Goal: Information Seeking & Learning: Learn about a topic

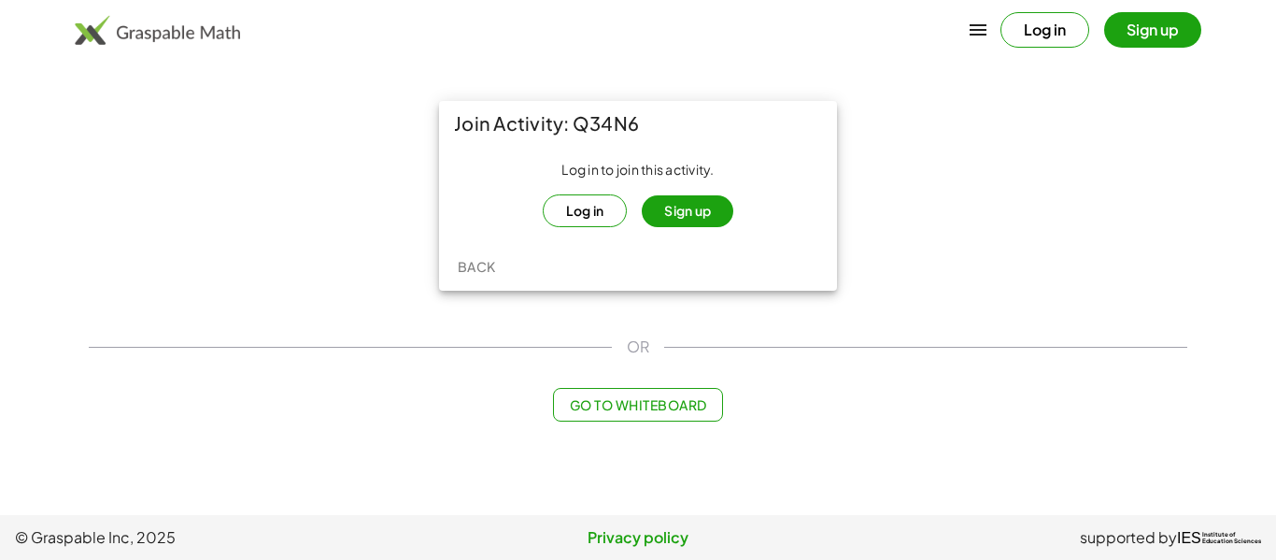
click at [577, 214] on button "Log in" at bounding box center [585, 210] width 85 height 33
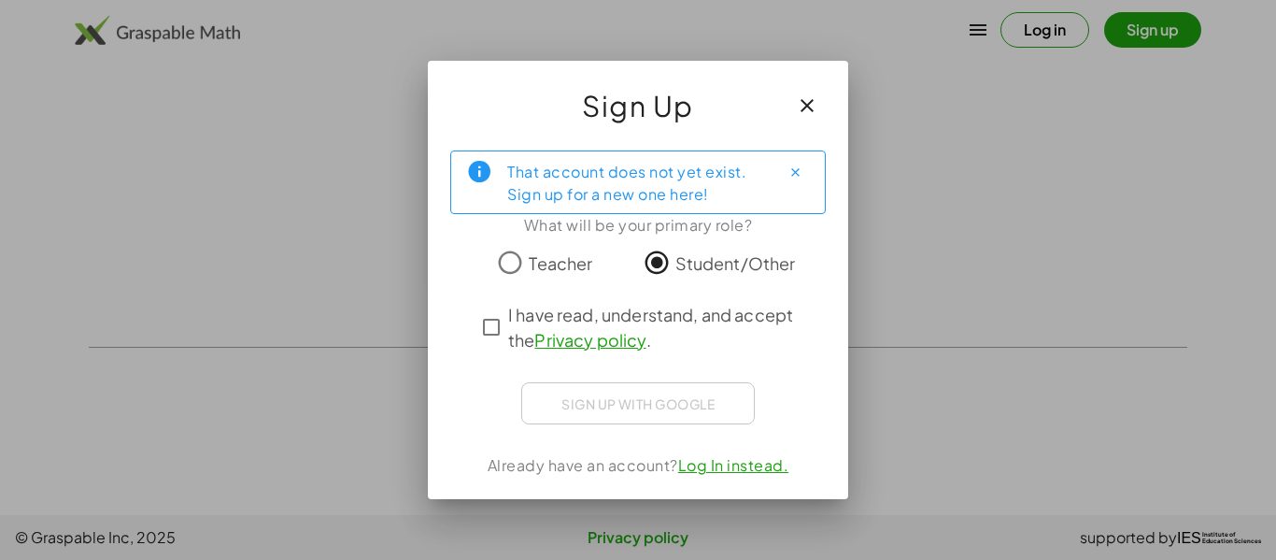
click at [634, 318] on span "I have read, understand, and accept the Privacy policy ." at bounding box center [654, 327] width 293 height 50
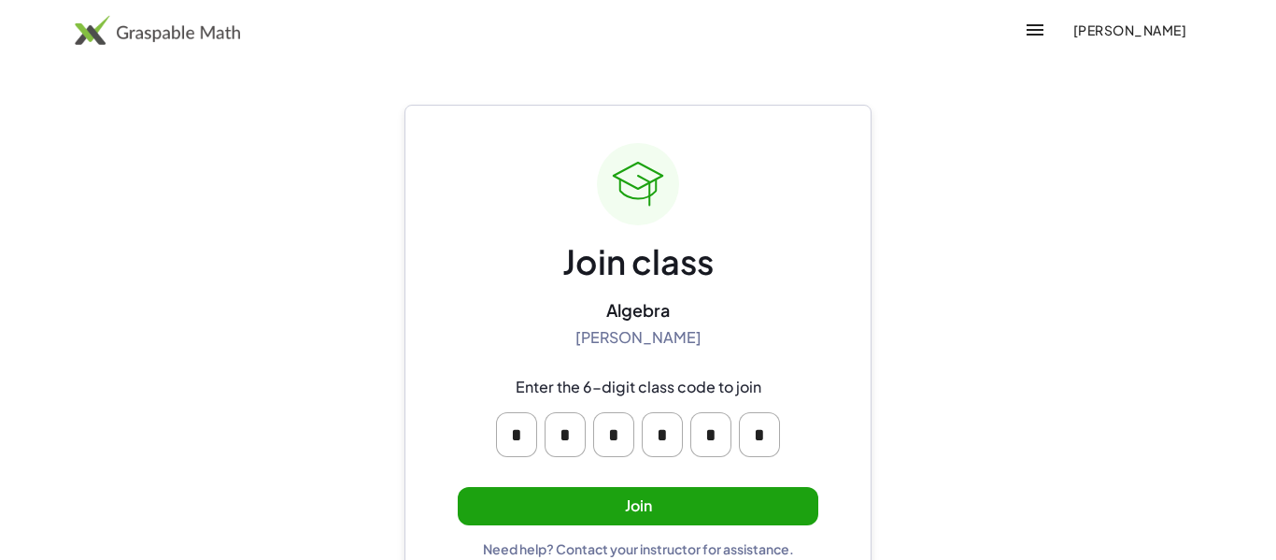
click at [703, 506] on button "Join" at bounding box center [638, 506] width 361 height 38
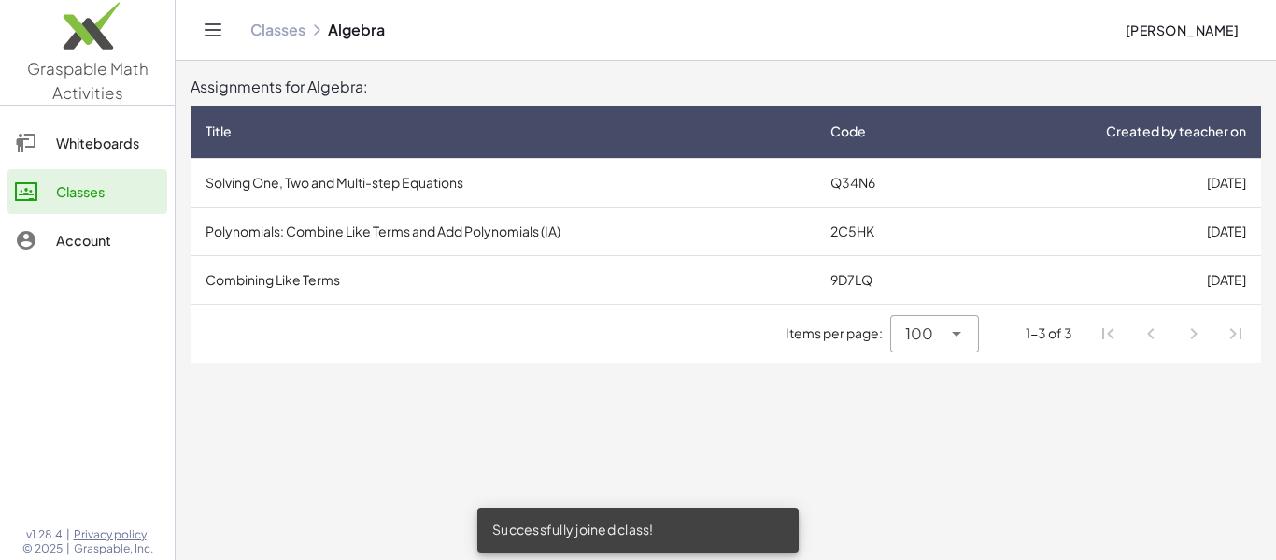
click at [965, 182] on td "[DATE]" at bounding box center [1107, 182] width 308 height 49
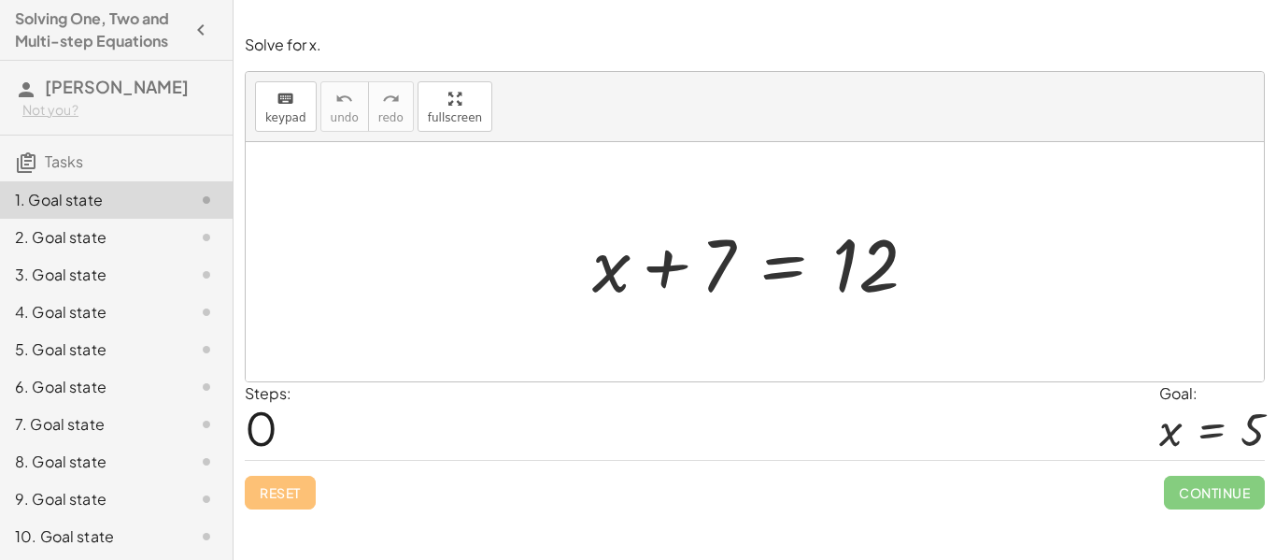
click at [666, 268] on div at bounding box center [762, 262] width 358 height 96
click at [717, 280] on div at bounding box center [762, 262] width 358 height 96
click at [715, 284] on div at bounding box center [762, 262] width 358 height 96
click at [721, 278] on div at bounding box center [762, 262] width 358 height 96
drag, startPoint x: 719, startPoint y: 276, endPoint x: 621, endPoint y: 250, distance: 101.3
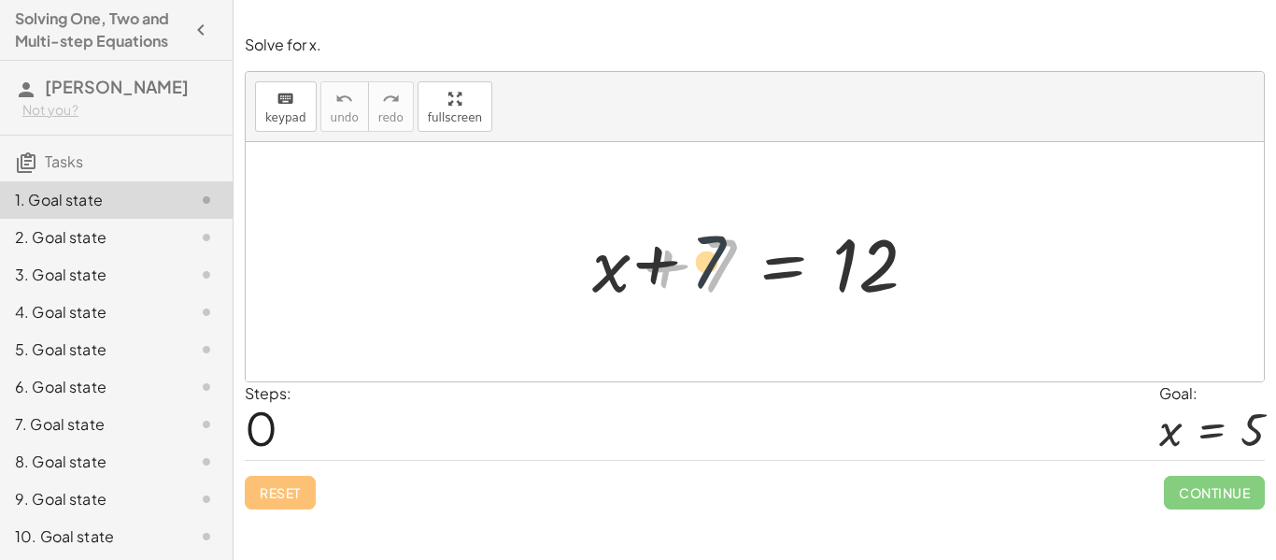
click at [621, 250] on div at bounding box center [762, 262] width 358 height 96
drag, startPoint x: 714, startPoint y: 267, endPoint x: 814, endPoint y: 254, distance: 100.8
click at [814, 254] on div at bounding box center [762, 262] width 358 height 96
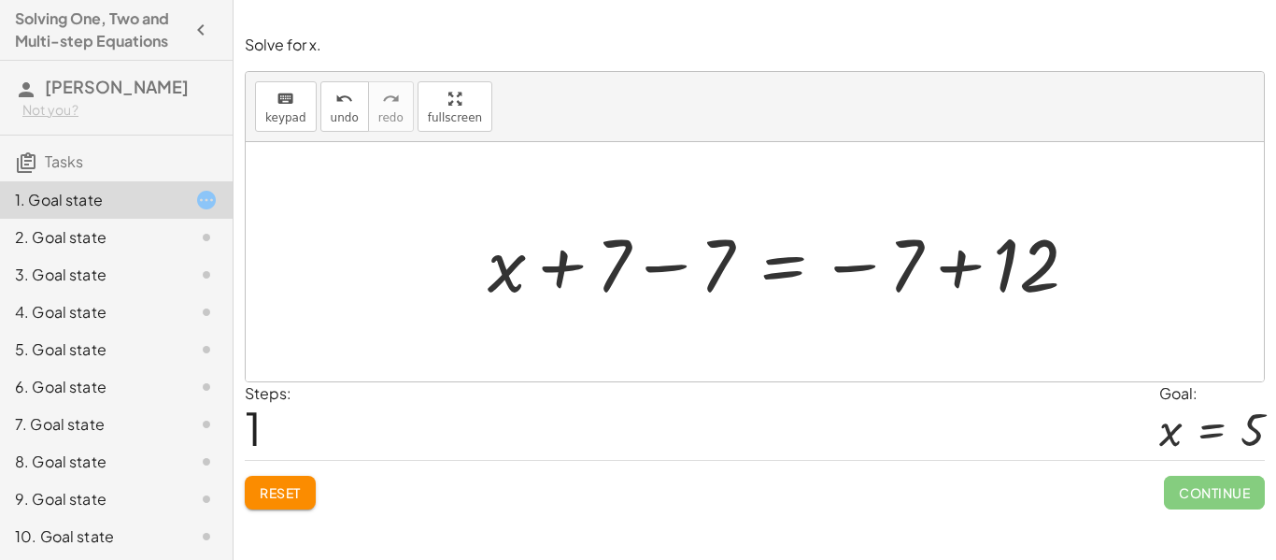
click at [652, 273] on div at bounding box center [790, 262] width 624 height 96
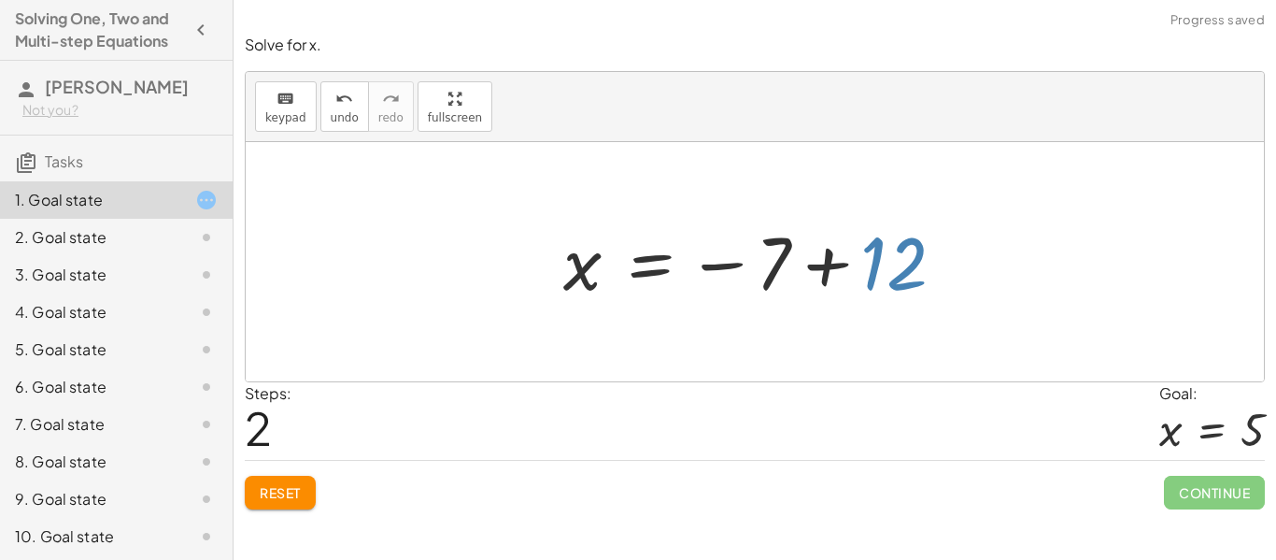
click at [883, 270] on div at bounding box center [761, 262] width 415 height 93
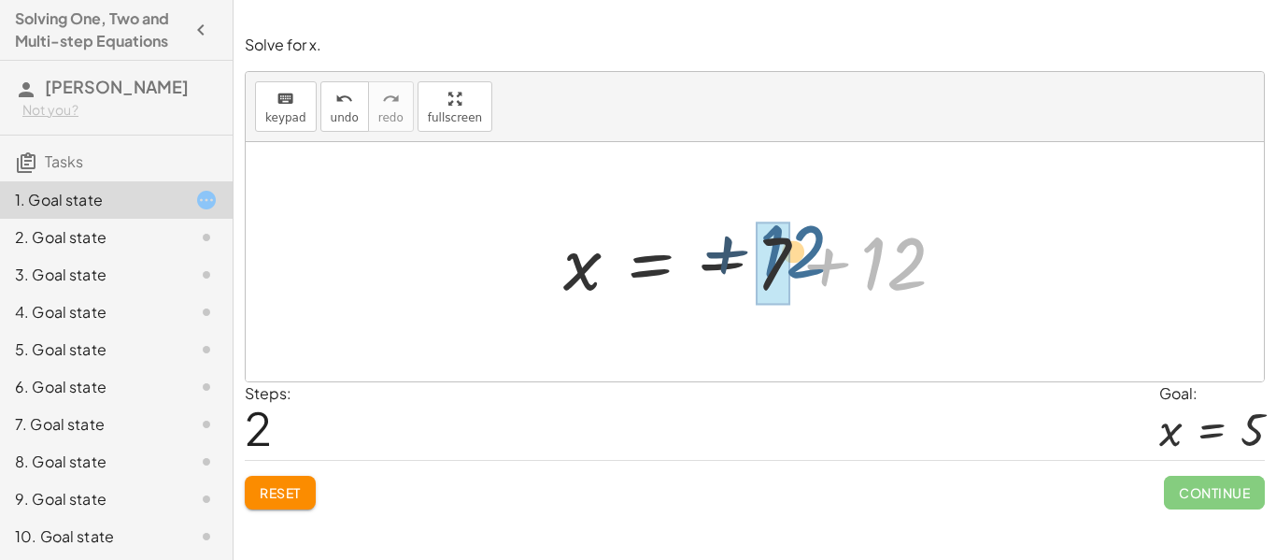
drag, startPoint x: 883, startPoint y: 270, endPoint x: 782, endPoint y: 261, distance: 101.3
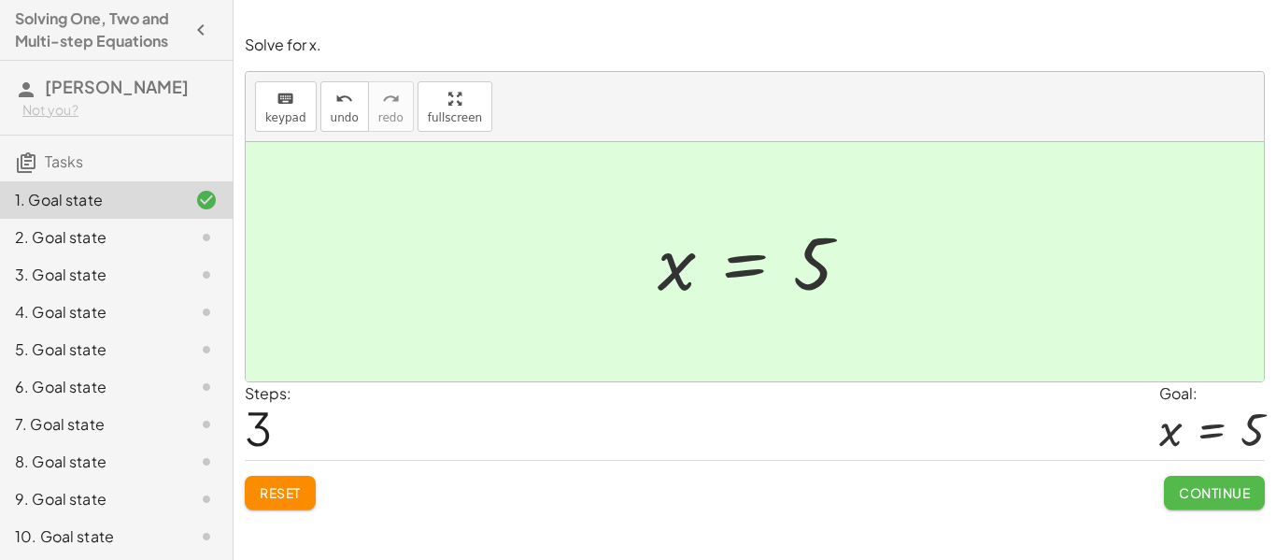
click at [1218, 487] on span "Continue" at bounding box center [1214, 492] width 71 height 17
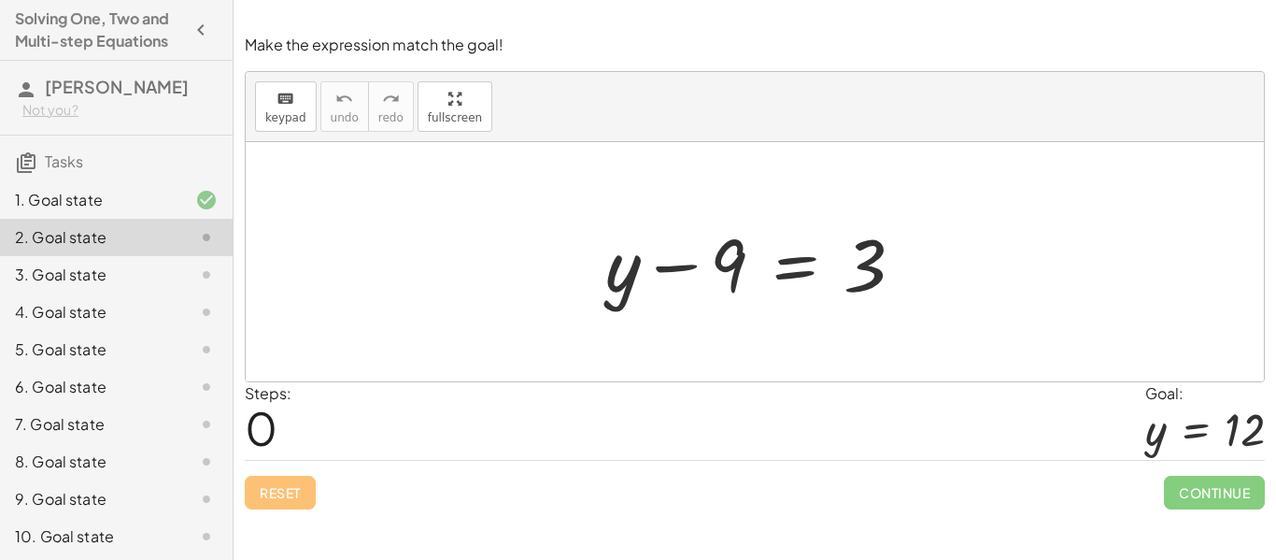
click at [725, 267] on div at bounding box center [762, 262] width 333 height 96
drag, startPoint x: 725, startPoint y: 267, endPoint x: 680, endPoint y: 266, distance: 44.9
click at [680, 266] on div at bounding box center [762, 262] width 333 height 96
drag, startPoint x: 692, startPoint y: 269, endPoint x: 888, endPoint y: 278, distance: 195.5
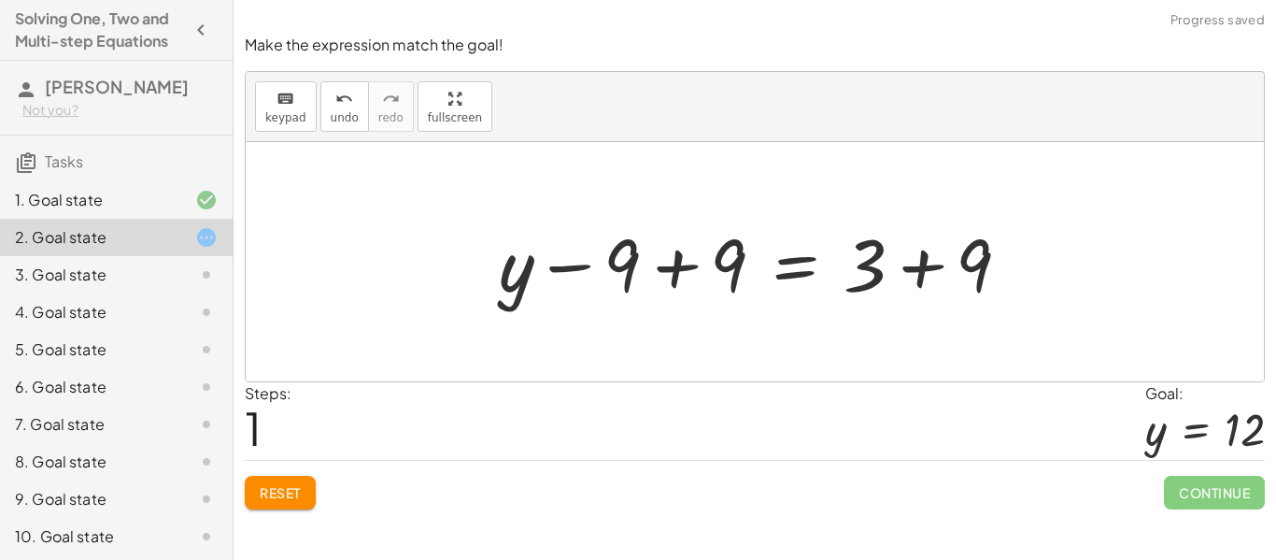
click at [671, 274] on div at bounding box center [762, 262] width 545 height 96
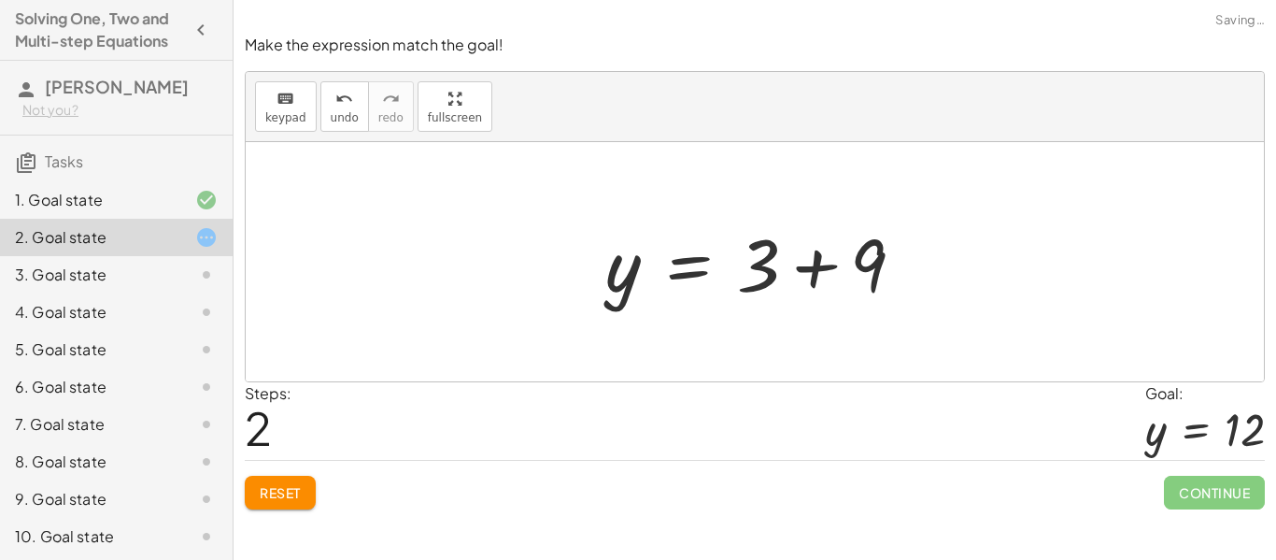
click at [864, 259] on div at bounding box center [762, 262] width 333 height 96
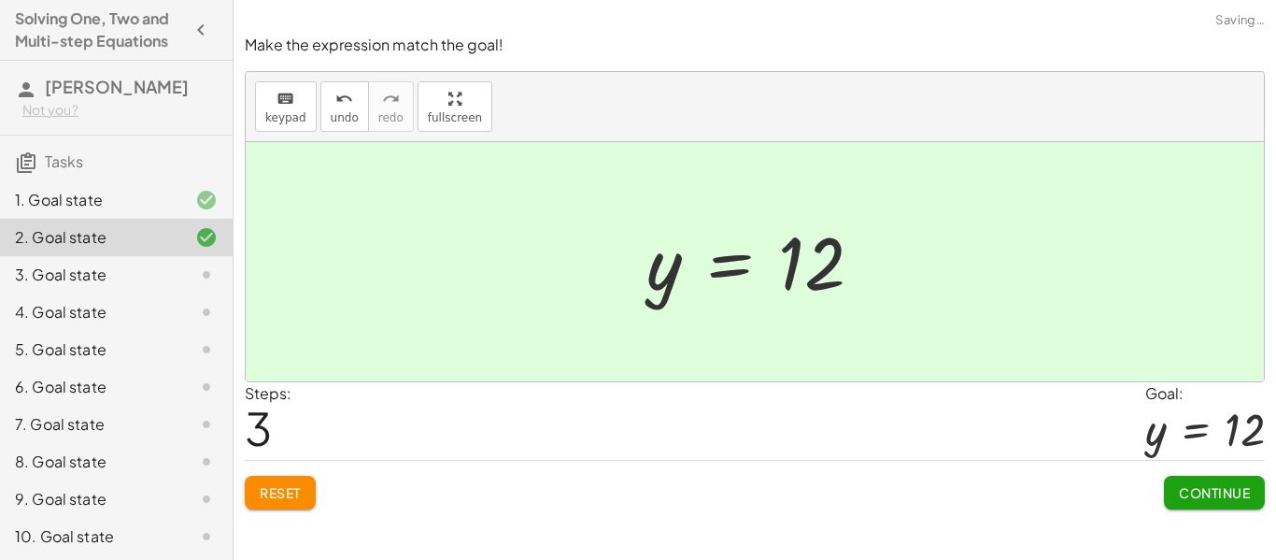
click at [1234, 502] on button "Continue" at bounding box center [1214, 493] width 101 height 34
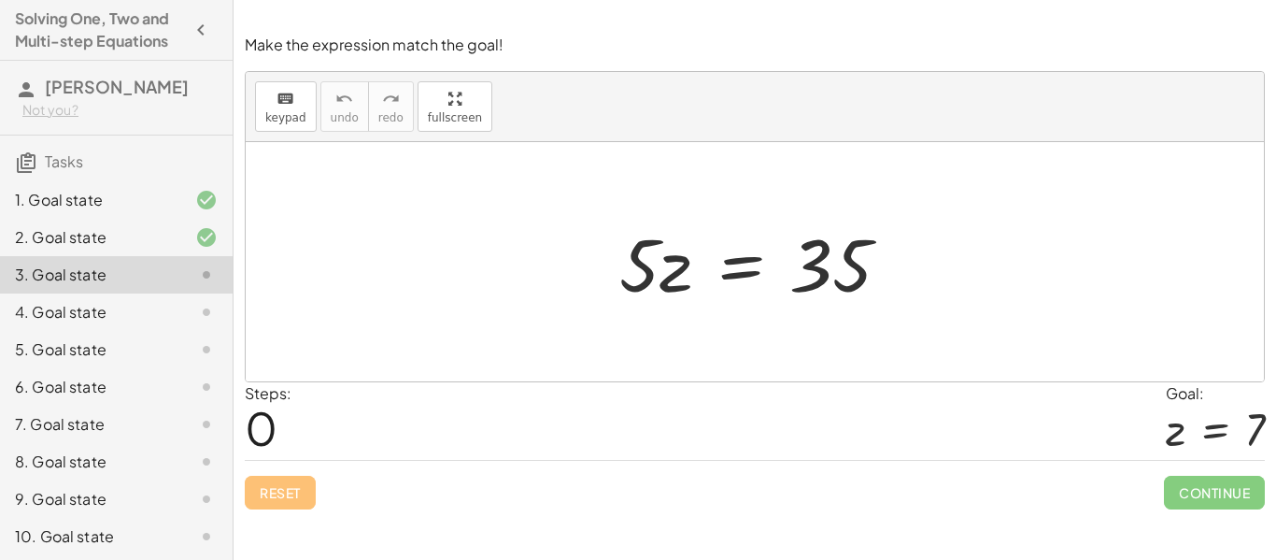
click at [648, 269] on div at bounding box center [762, 262] width 305 height 96
drag, startPoint x: 643, startPoint y: 278, endPoint x: 545, endPoint y: 247, distance: 102.8
click at [545, 247] on div "· 5 · 5 · z = 35" at bounding box center [755, 261] width 1019 height 239
drag, startPoint x: 632, startPoint y: 275, endPoint x: 845, endPoint y: 316, distance: 217.0
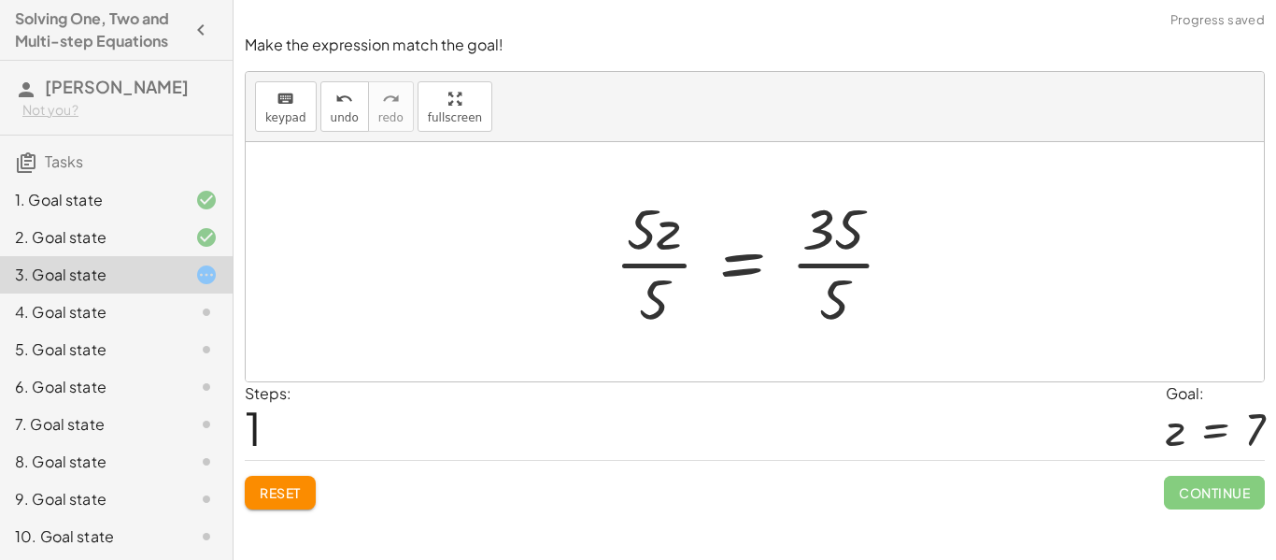
click at [662, 278] on div at bounding box center [762, 262] width 314 height 144
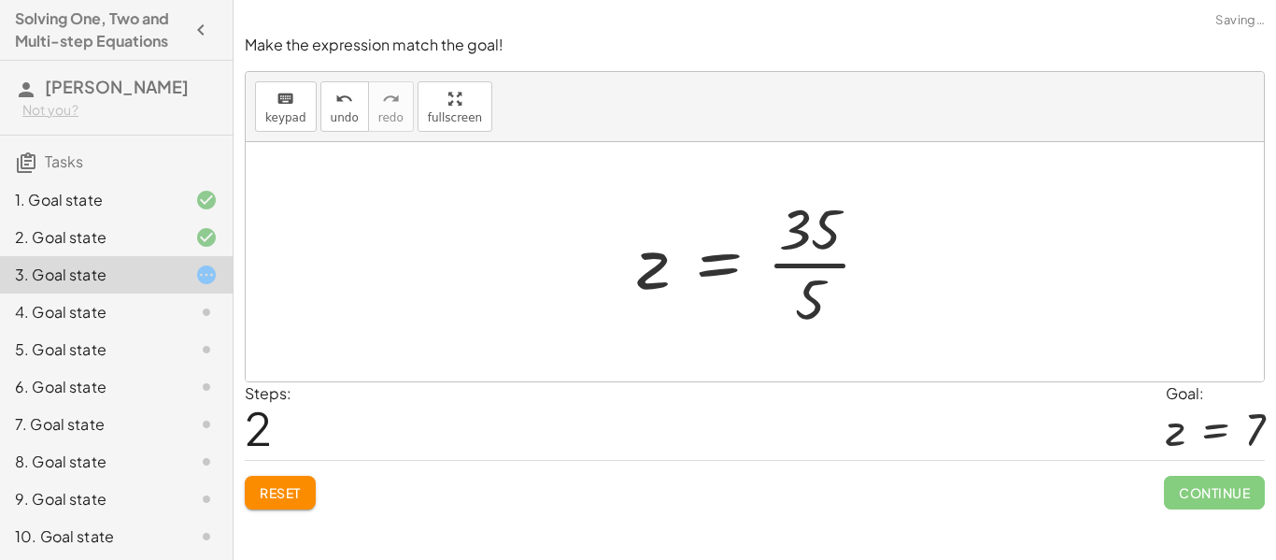
click at [813, 270] on div at bounding box center [762, 262] width 268 height 144
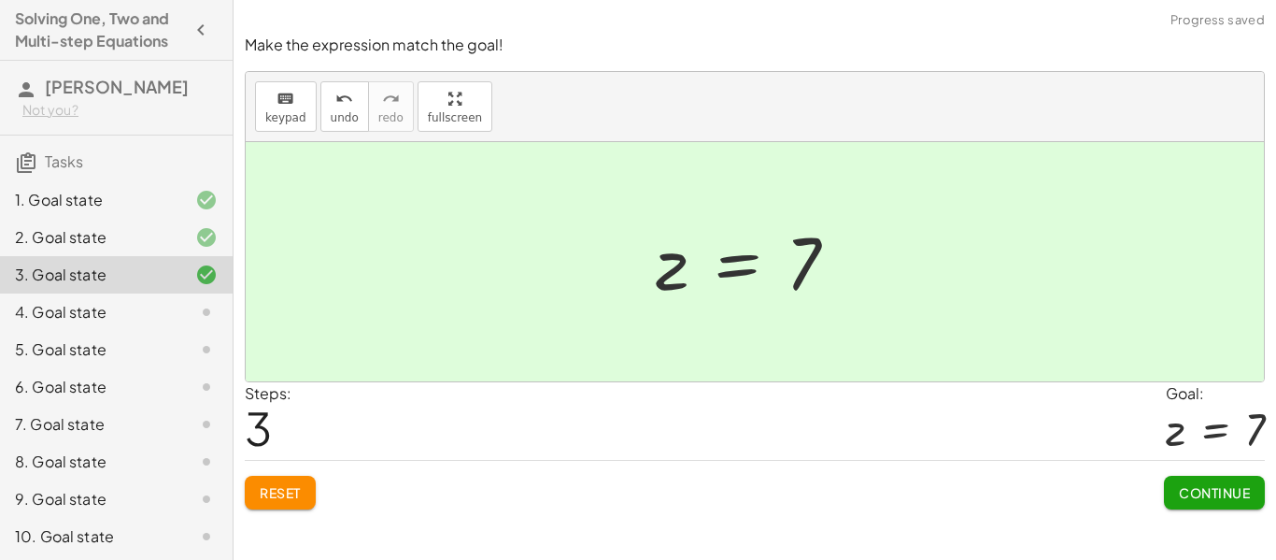
click at [1215, 501] on button "Continue" at bounding box center [1214, 493] width 101 height 34
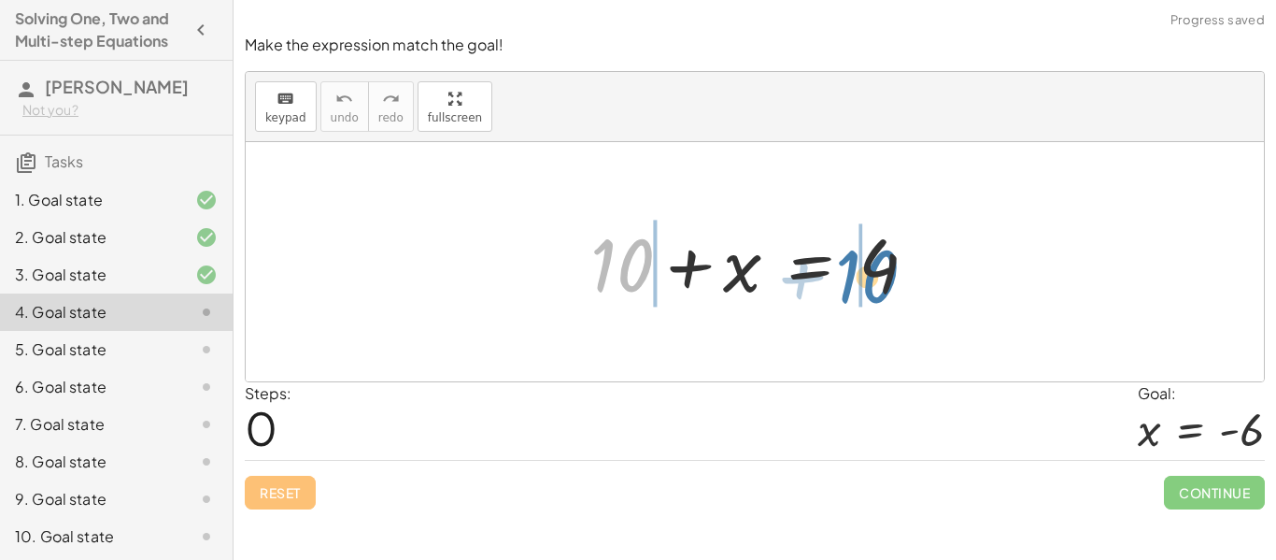
drag, startPoint x: 651, startPoint y: 266, endPoint x: 901, endPoint y: 278, distance: 249.8
click at [901, 278] on div at bounding box center [761, 262] width 361 height 96
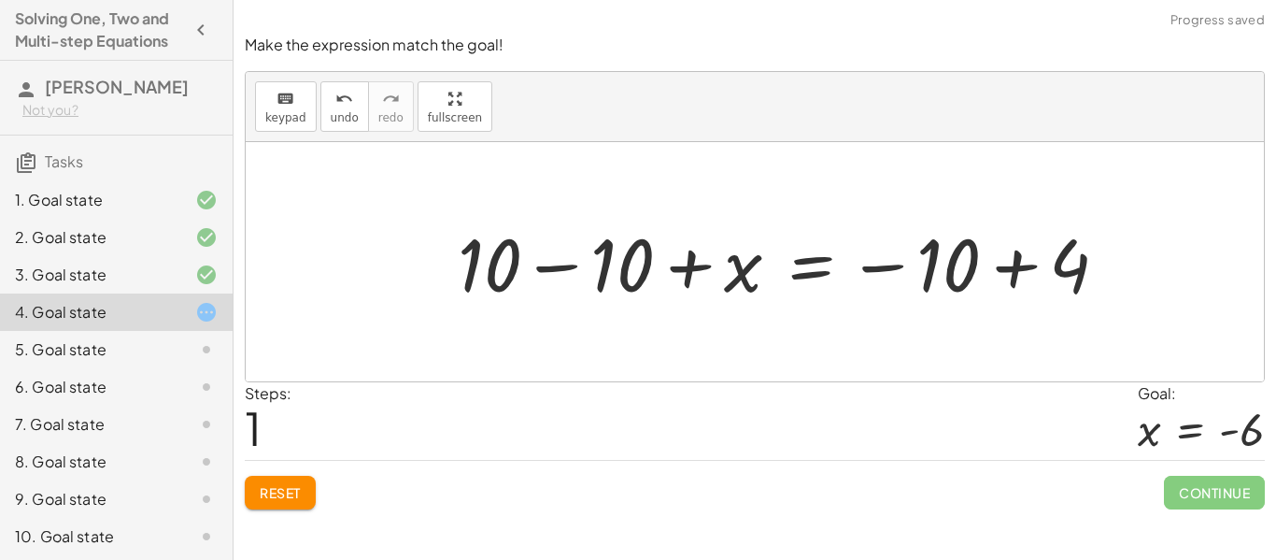
click at [607, 270] on div at bounding box center [791, 262] width 684 height 96
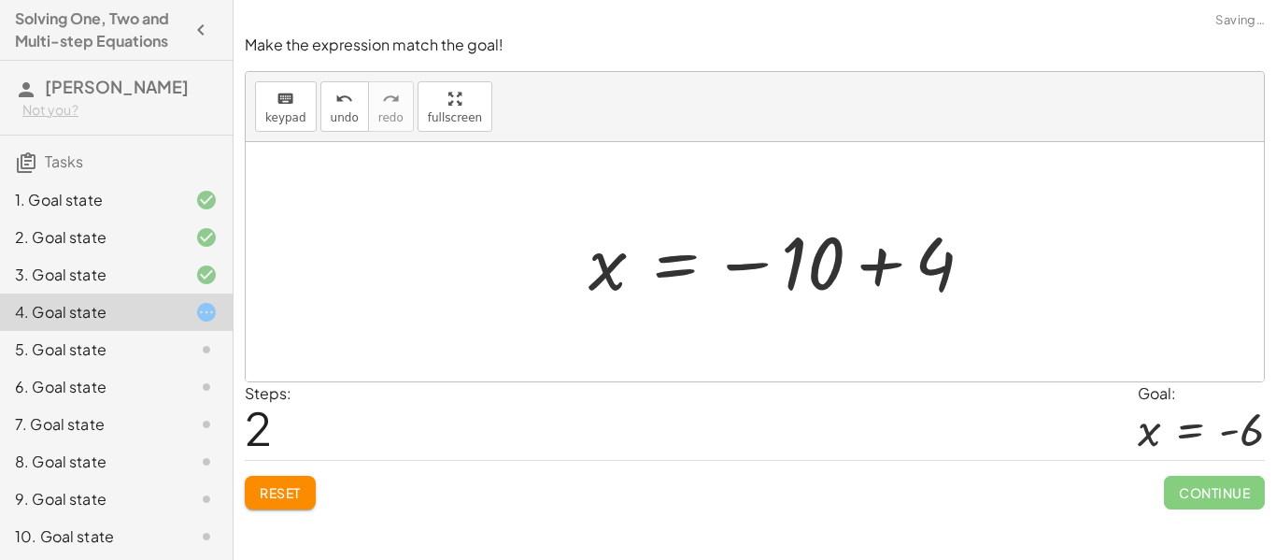
click at [935, 255] on div at bounding box center [788, 262] width 419 height 93
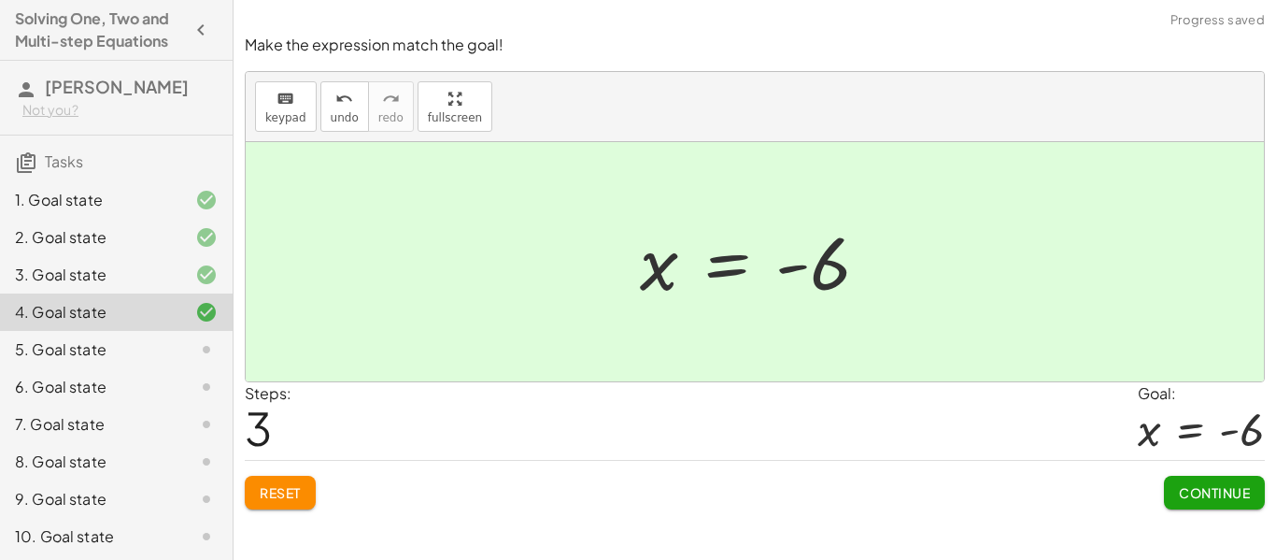
click at [1197, 486] on span "Continue" at bounding box center [1214, 492] width 71 height 17
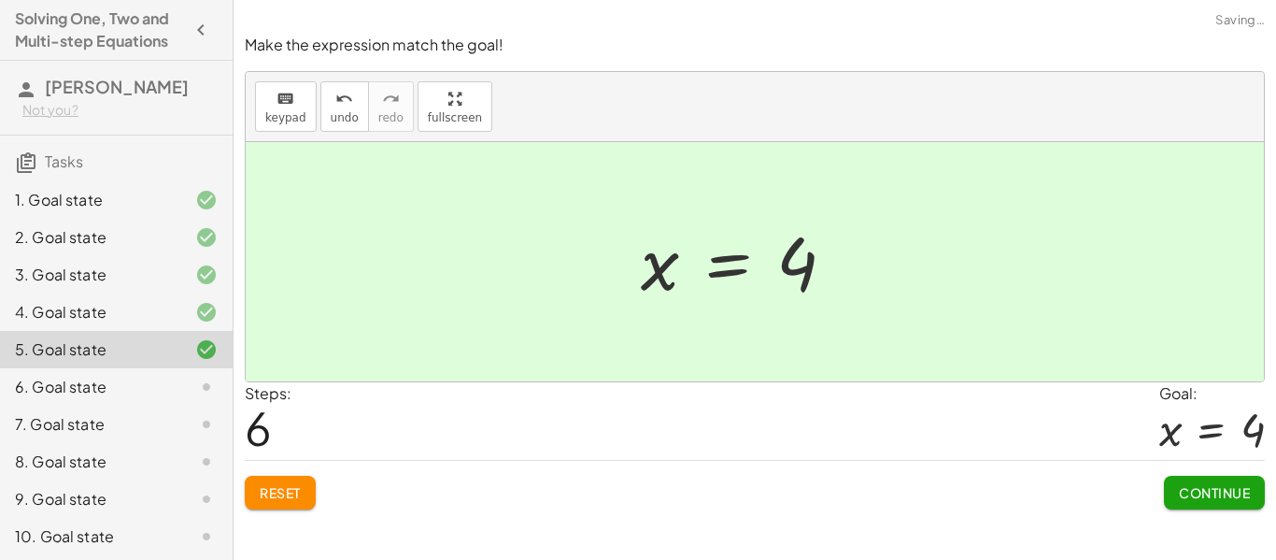
click at [1202, 499] on span "Continue" at bounding box center [1214, 492] width 71 height 17
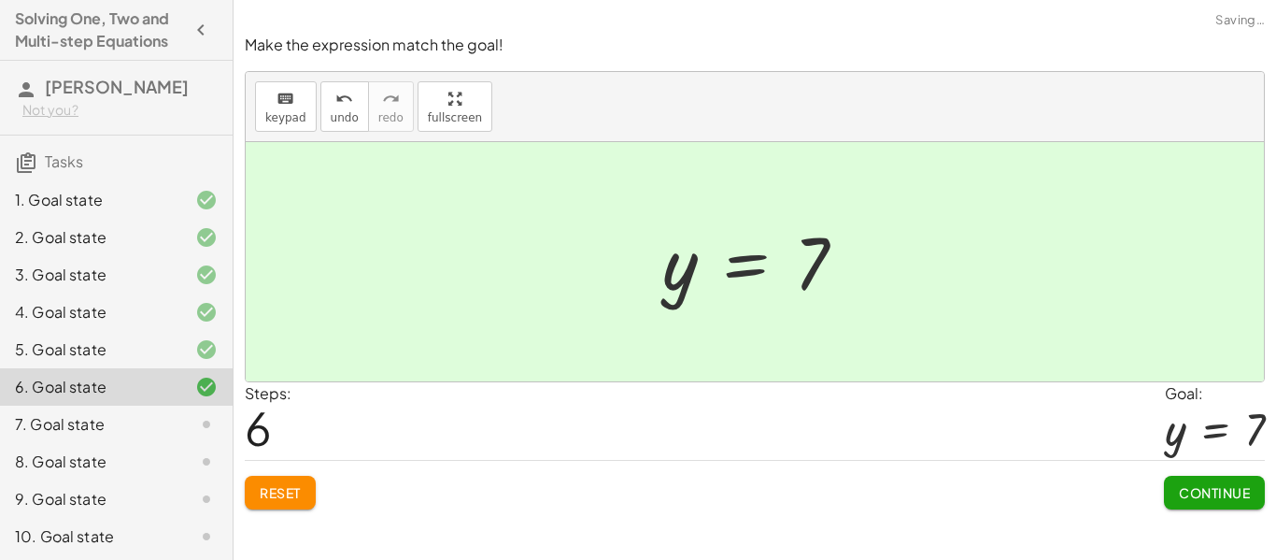
click at [1202, 485] on span "Continue" at bounding box center [1214, 492] width 71 height 17
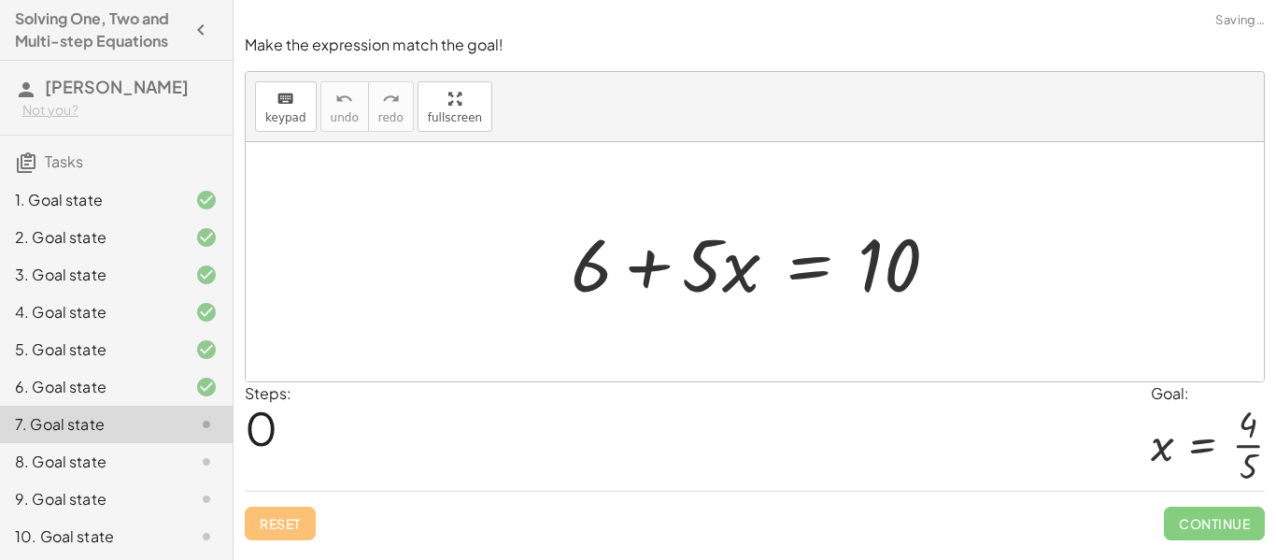
click at [1205, 488] on div "x = · 4 · 5" at bounding box center [1208, 448] width 114 height 87
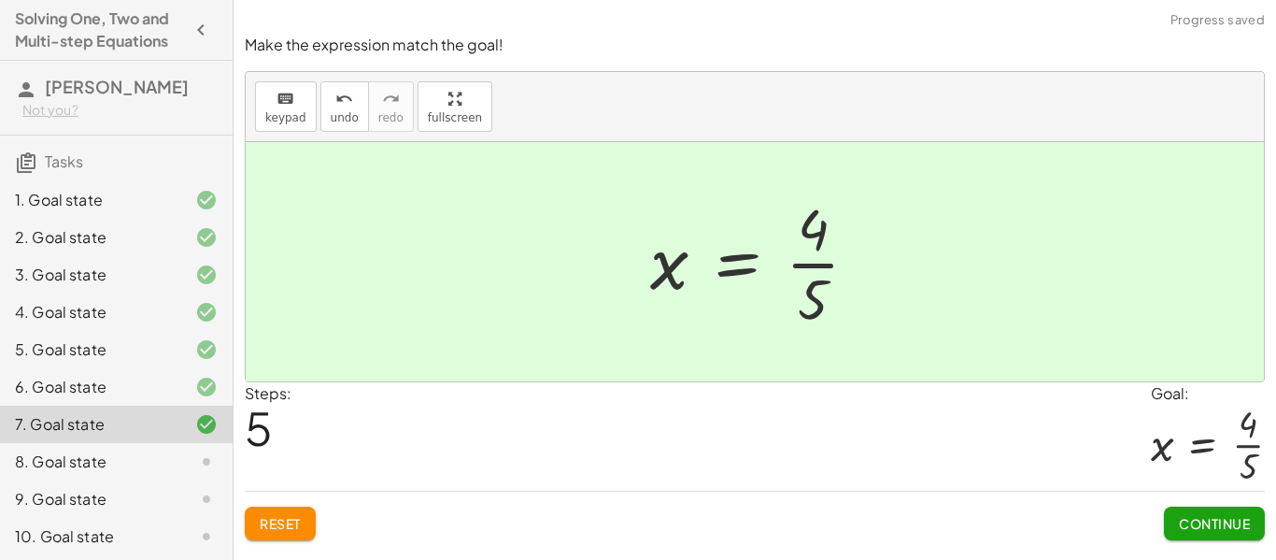
click at [1216, 518] on span "Continue" at bounding box center [1214, 523] width 71 height 17
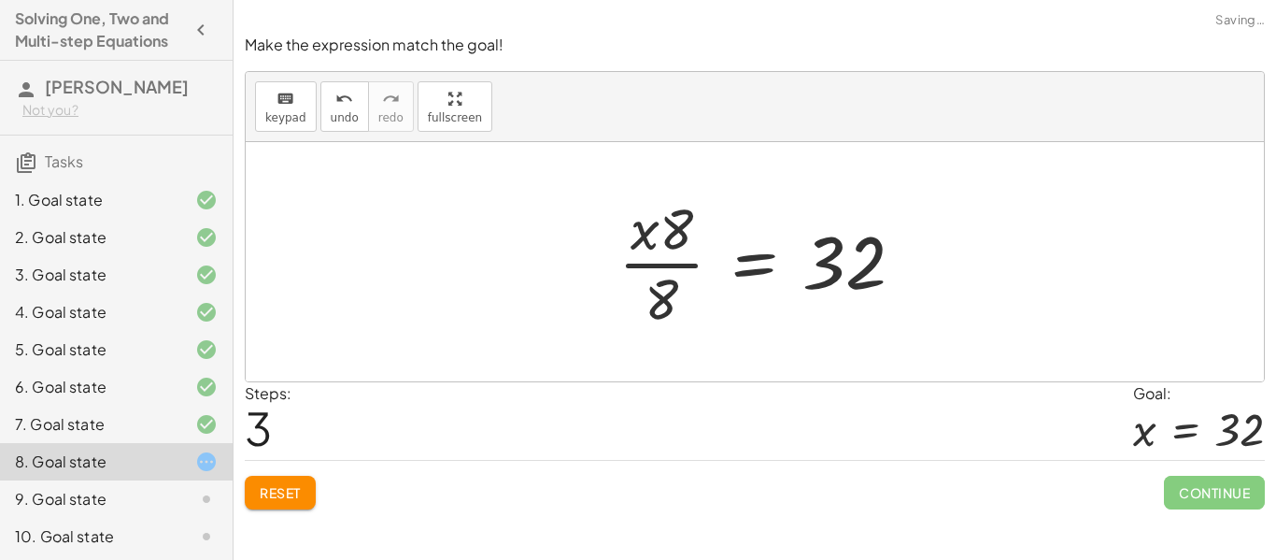
click at [1234, 485] on span "Continue" at bounding box center [1214, 493] width 101 height 34
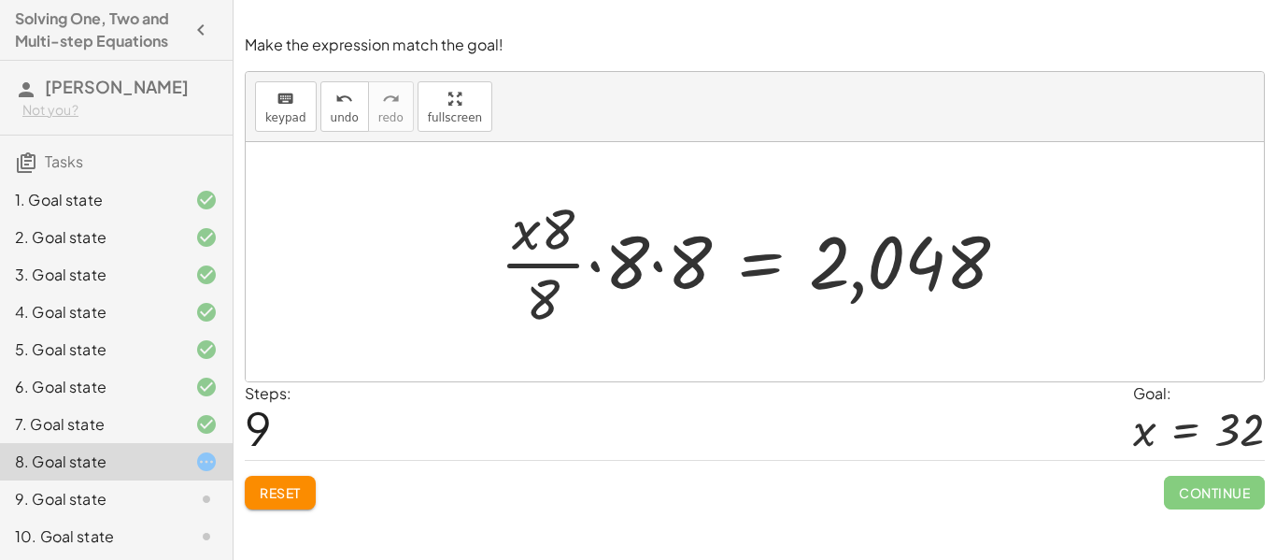
click at [292, 496] on span "Reset" at bounding box center [280, 492] width 41 height 17
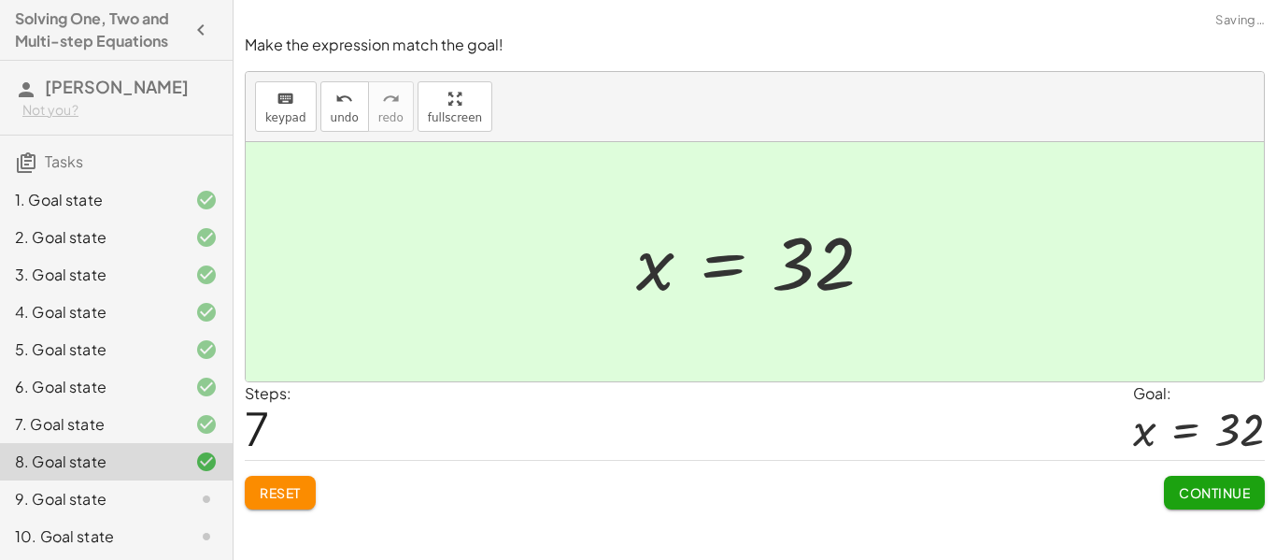
click at [1202, 491] on span "Continue" at bounding box center [1214, 492] width 71 height 17
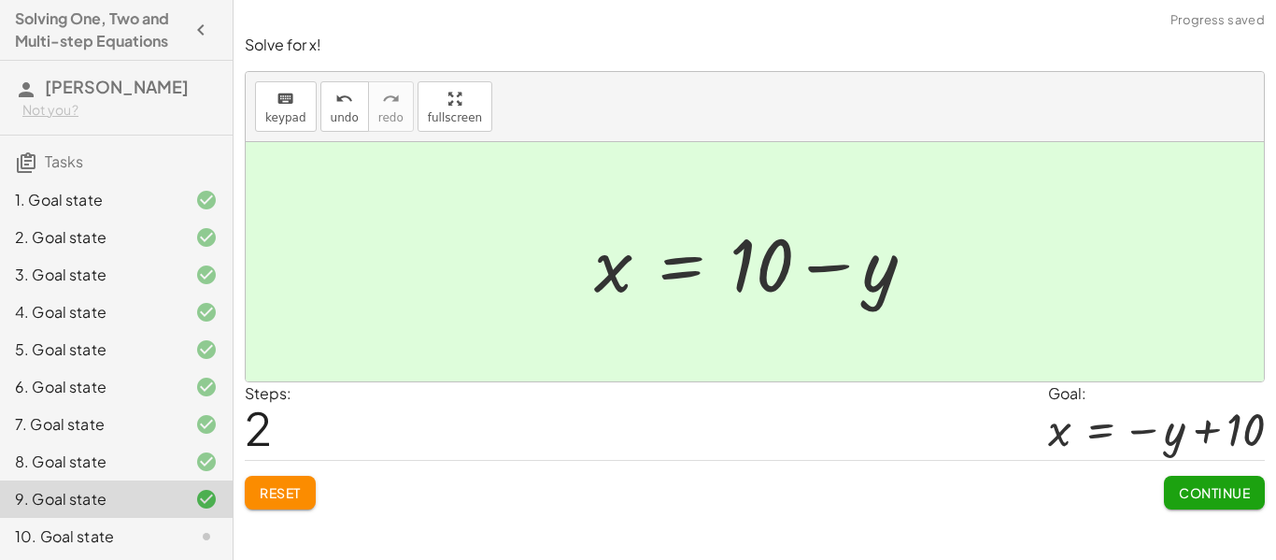
click at [1204, 501] on button "Continue" at bounding box center [1214, 493] width 101 height 34
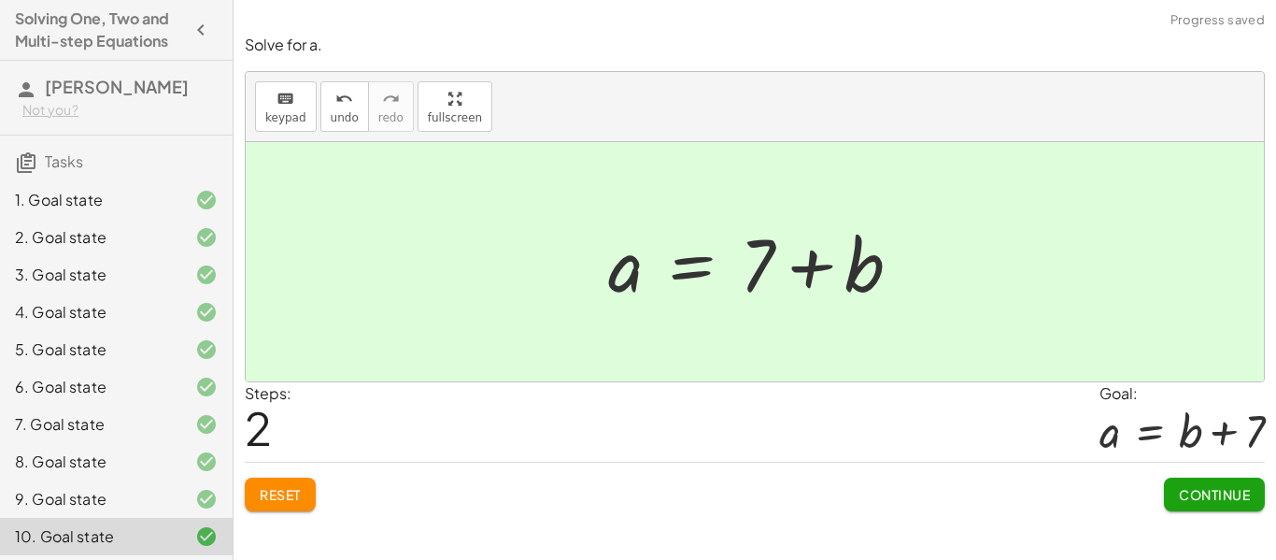
click at [1205, 488] on span "Continue" at bounding box center [1214, 494] width 71 height 17
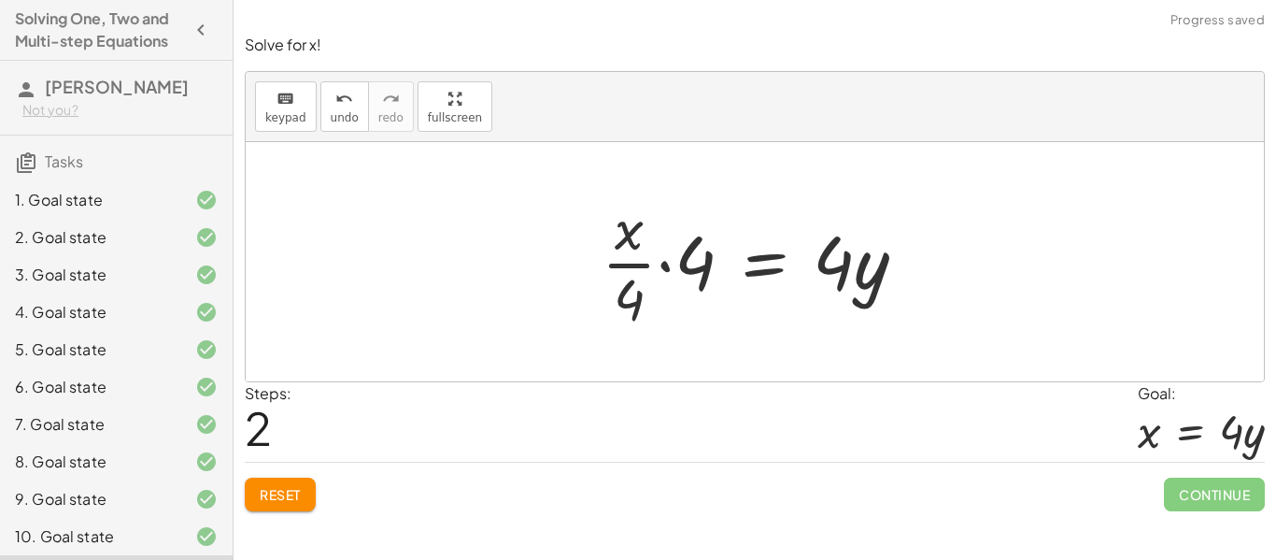
click at [299, 508] on button "Reset" at bounding box center [280, 494] width 71 height 34
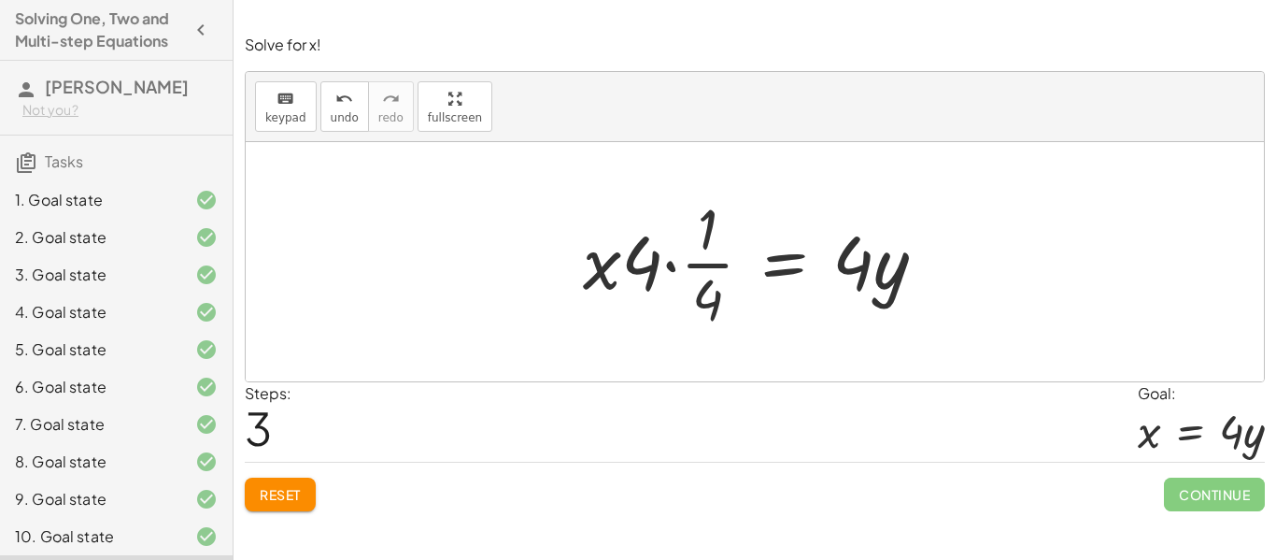
click at [267, 485] on button "Reset" at bounding box center [280, 494] width 71 height 34
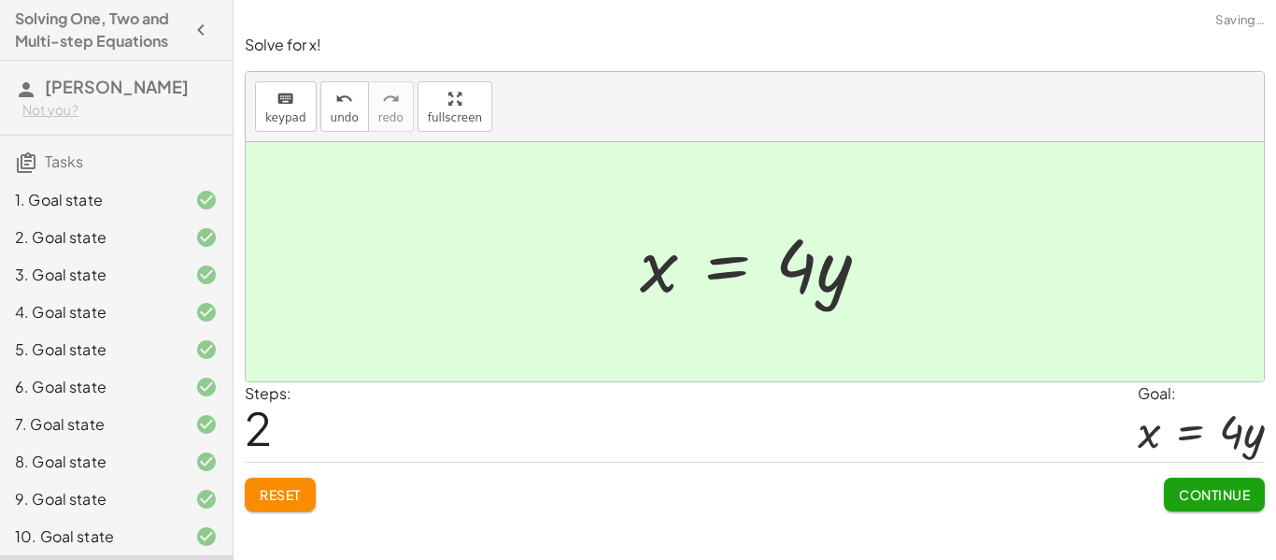
click at [1240, 498] on span "Continue" at bounding box center [1214, 494] width 71 height 17
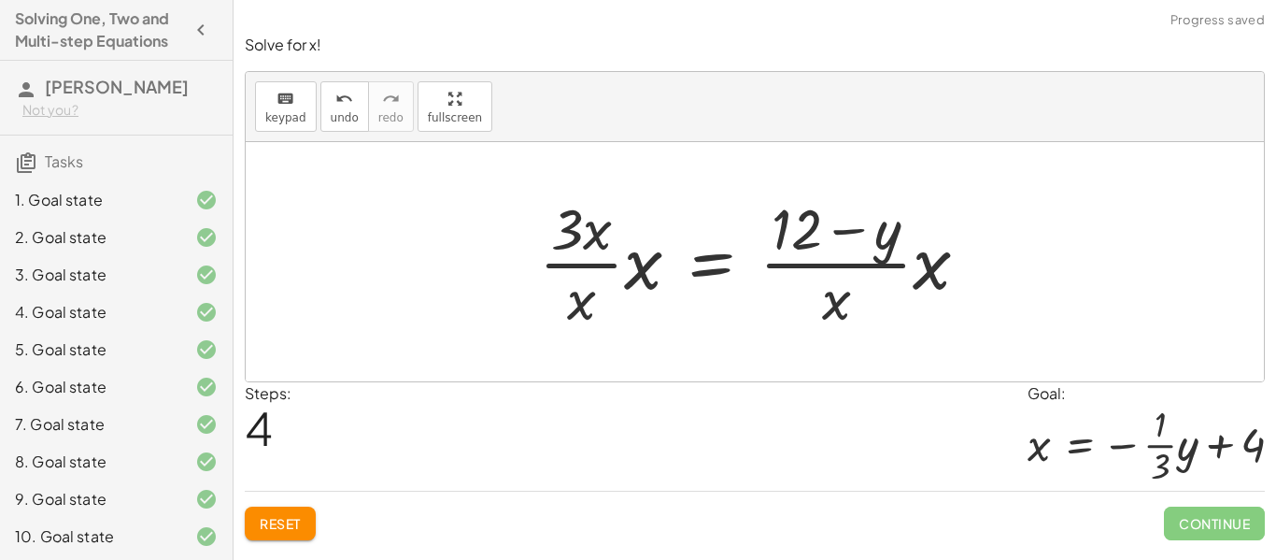
click at [307, 538] on button "Reset" at bounding box center [280, 523] width 71 height 34
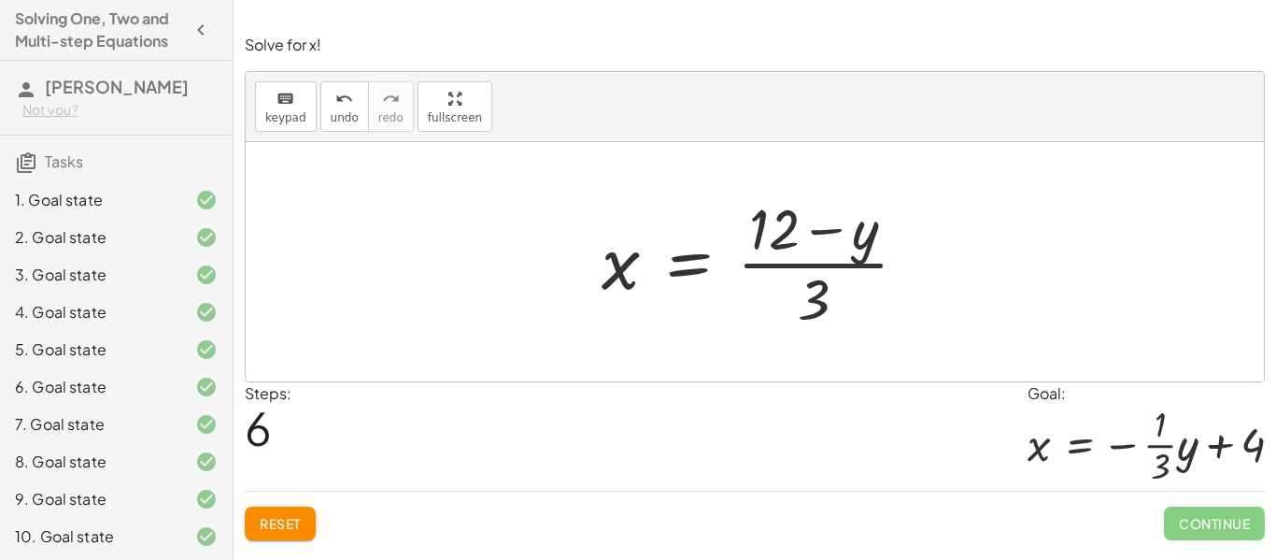
click at [317, 552] on div "Solve for x. keyboard keypad undo undo redo redo fullscreen + x + 7 = 12 + x + …" at bounding box center [755, 280] width 1043 height 560
click at [268, 520] on span "Reset" at bounding box center [280, 523] width 41 height 17
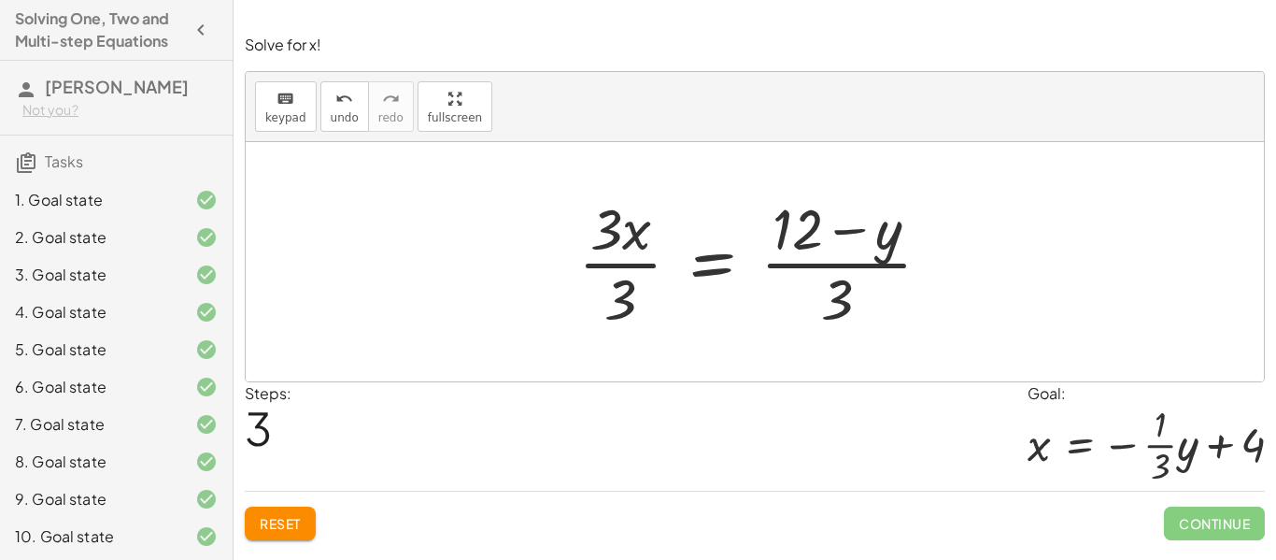
click at [285, 537] on button "Reset" at bounding box center [280, 523] width 71 height 34
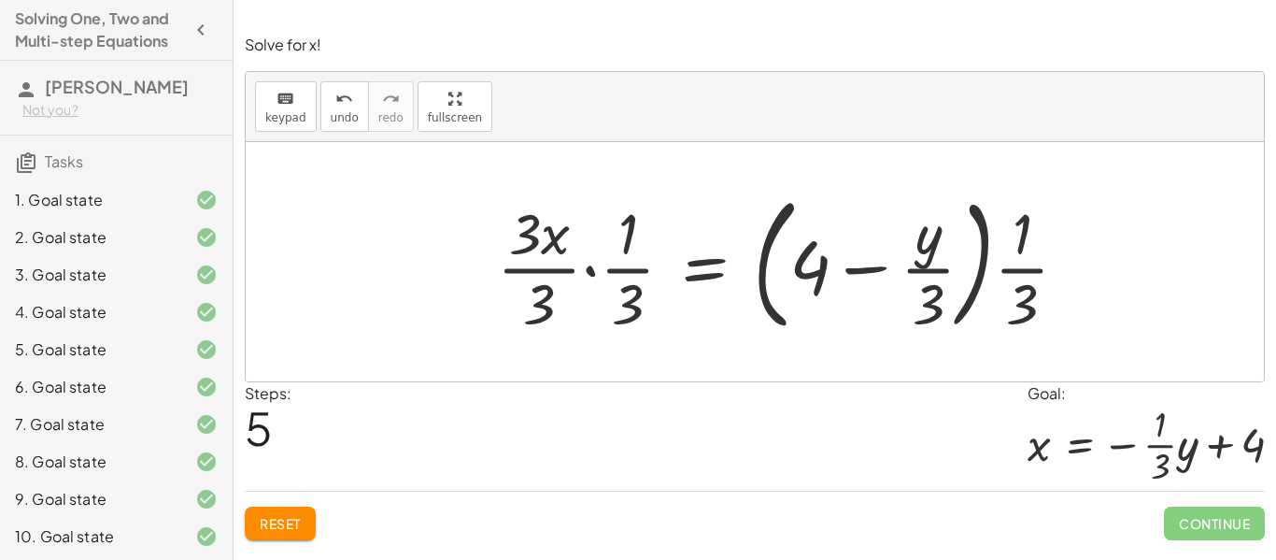
click at [300, 520] on span "Reset" at bounding box center [280, 523] width 41 height 17
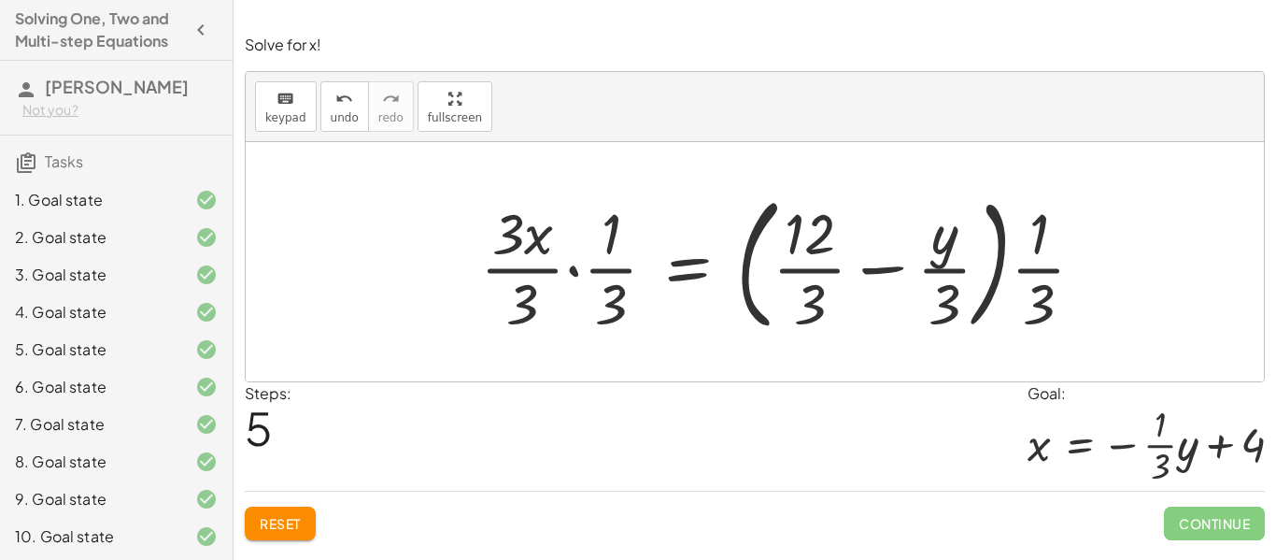
click at [300, 538] on button "Reset" at bounding box center [280, 523] width 71 height 34
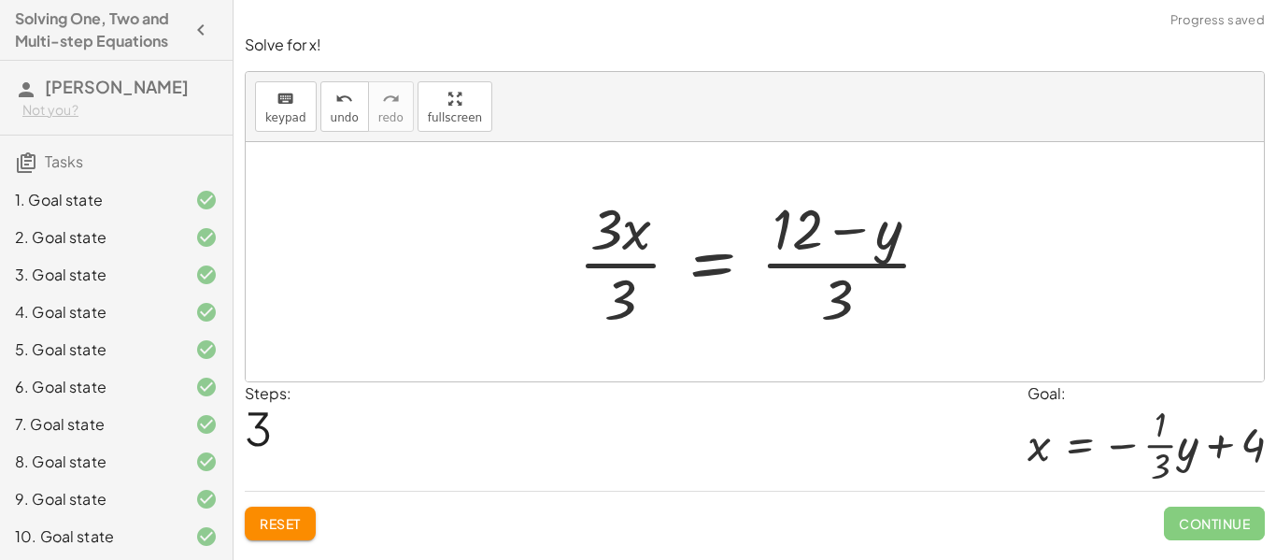
click at [293, 539] on button "Reset" at bounding box center [280, 523] width 71 height 34
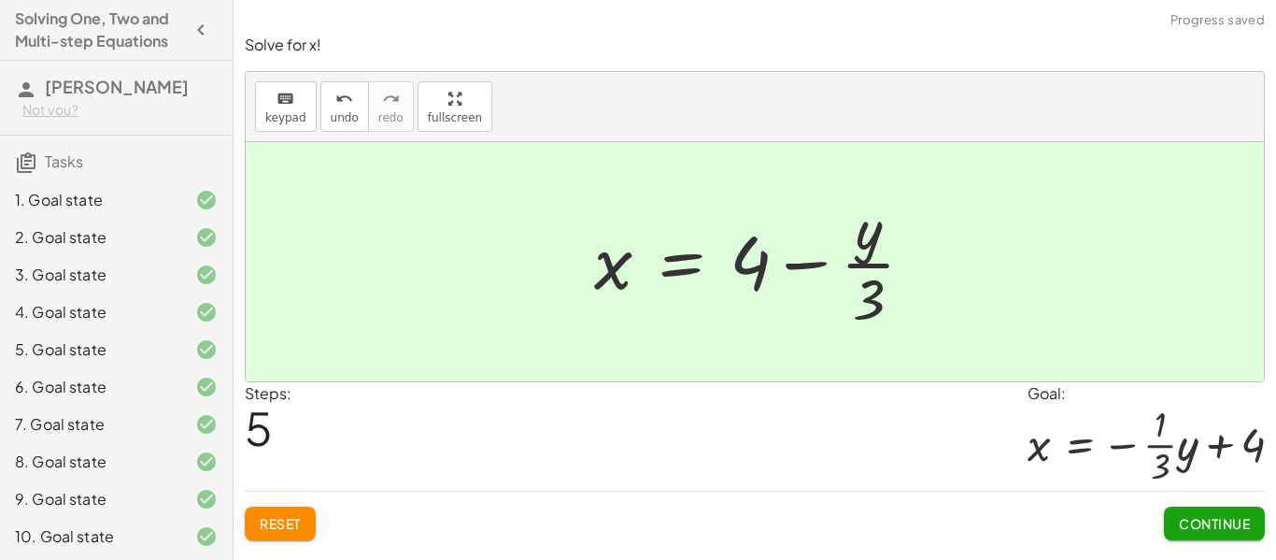
click at [1215, 522] on span "Continue" at bounding box center [1214, 523] width 71 height 17
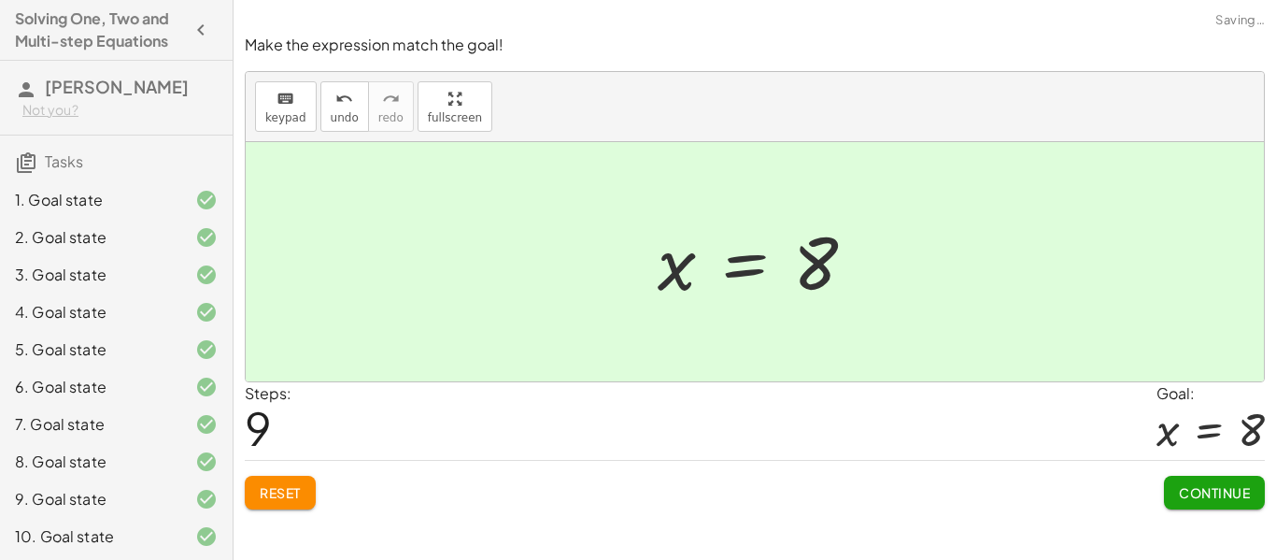
click at [1190, 497] on span "Continue" at bounding box center [1214, 492] width 71 height 17
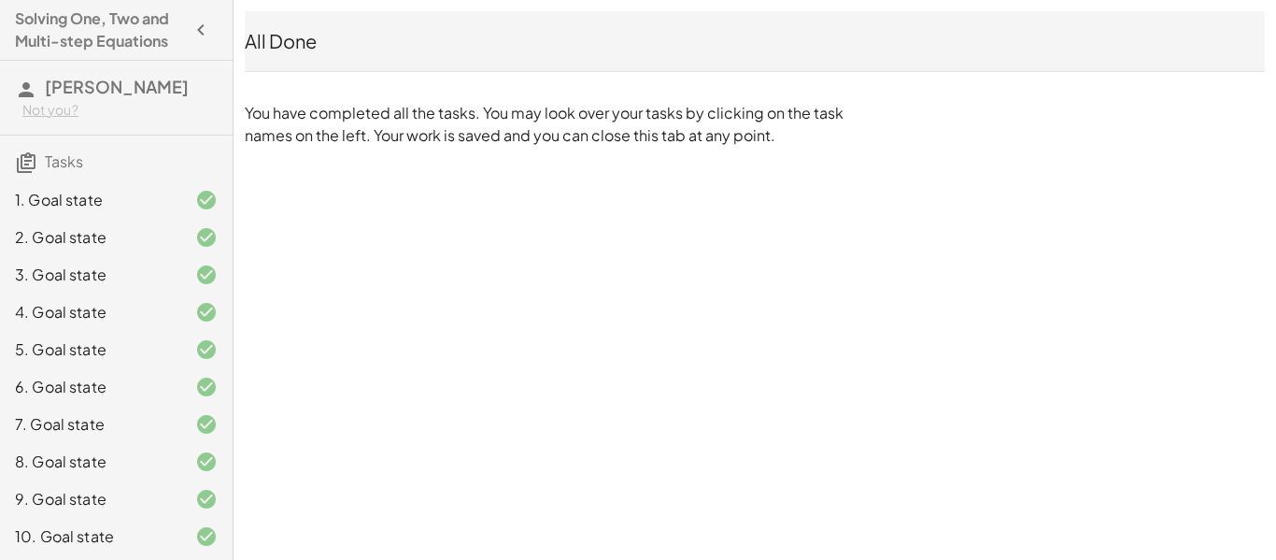
scroll to position [115, 0]
